Goal: Task Accomplishment & Management: Manage account settings

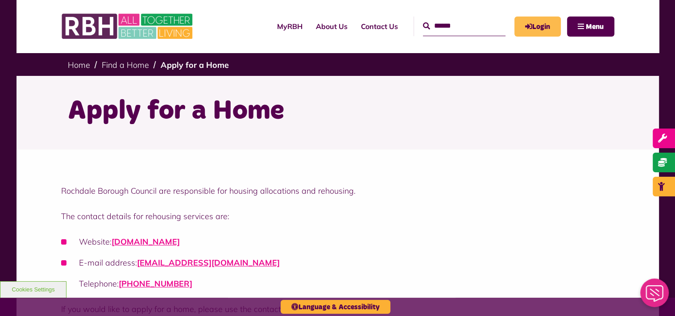
click at [541, 22] on link "Login" at bounding box center [538, 27] width 46 height 20
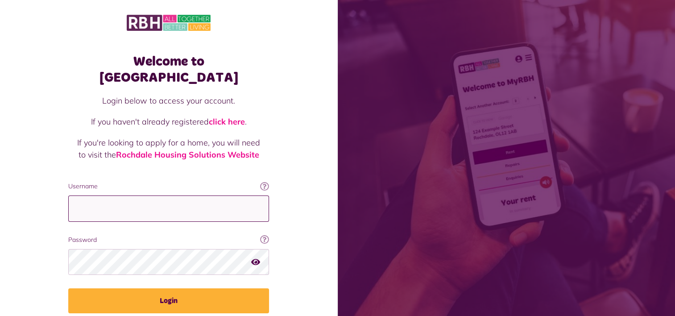
click at [114, 196] on input "Username" at bounding box center [168, 209] width 201 height 26
type input "**********"
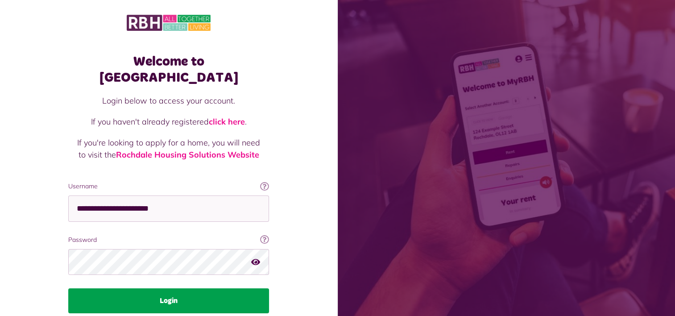
click at [170, 288] on button "Login" at bounding box center [168, 300] width 201 height 25
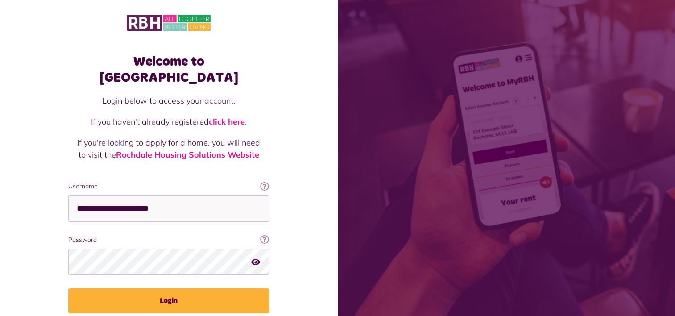
click at [255, 258] on icon "button" at bounding box center [255, 262] width 9 height 8
click at [255, 258] on icon "button" at bounding box center [256, 262] width 10 height 8
click at [255, 258] on icon "button" at bounding box center [255, 262] width 9 height 8
click at [255, 258] on icon "button" at bounding box center [256, 262] width 10 height 8
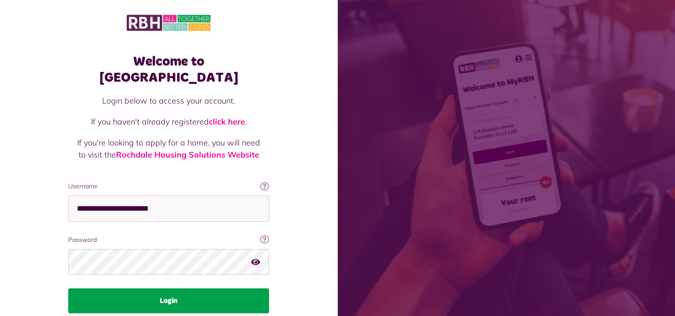
click at [185, 288] on button "Login" at bounding box center [168, 300] width 201 height 25
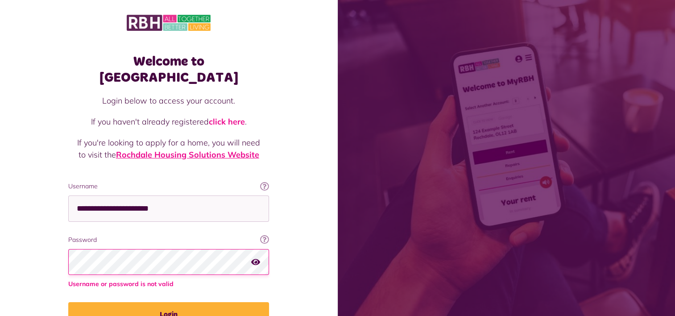
click at [178, 150] on link "Rochdale Housing Solutions Website" at bounding box center [187, 155] width 143 height 10
